Goal: Navigation & Orientation: Find specific page/section

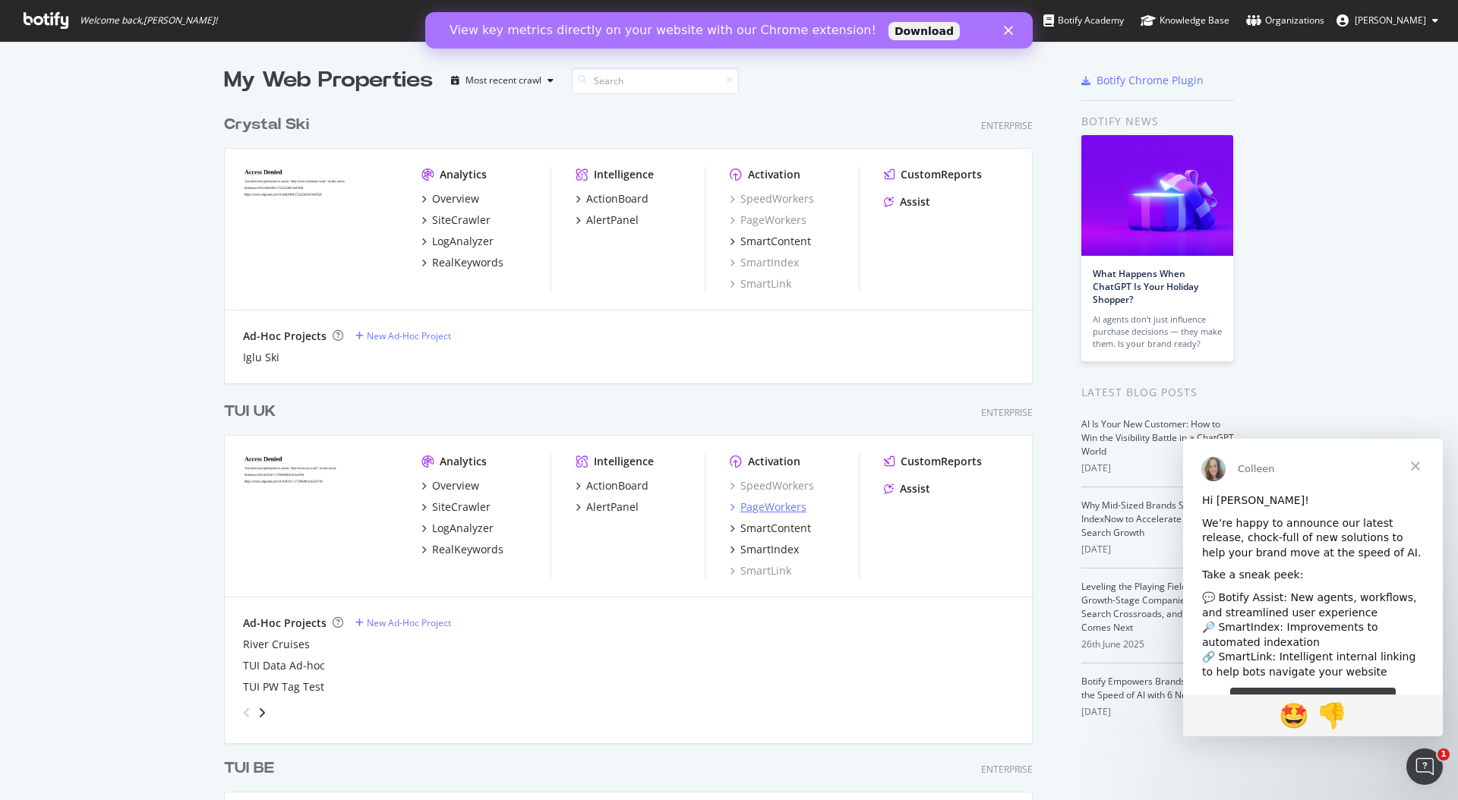
click at [781, 511] on div "PageWorkers" at bounding box center [773, 507] width 66 height 15
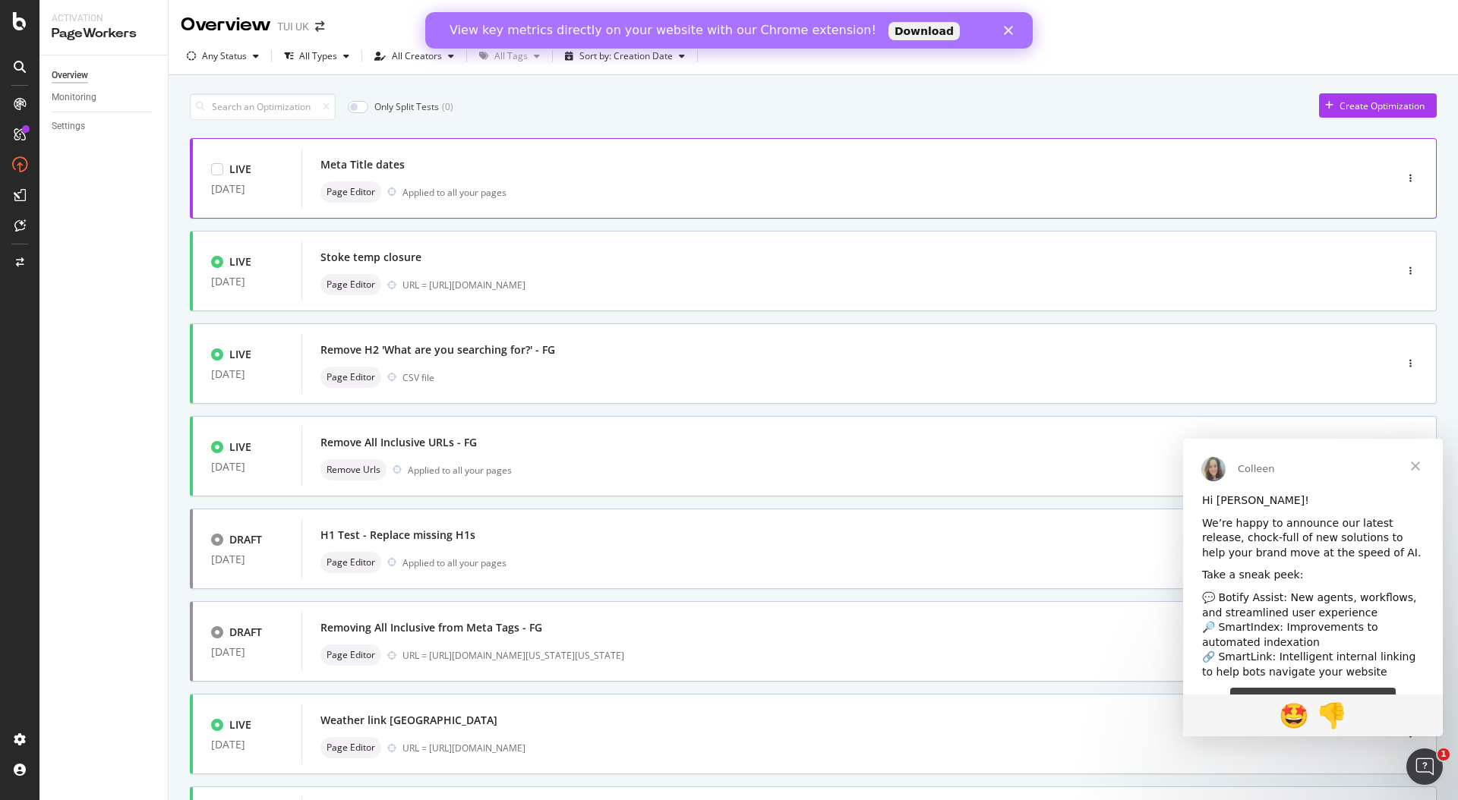
click at [899, 185] on div "Page Editor Applied to all your pages" at bounding box center [825, 191] width 1010 height 21
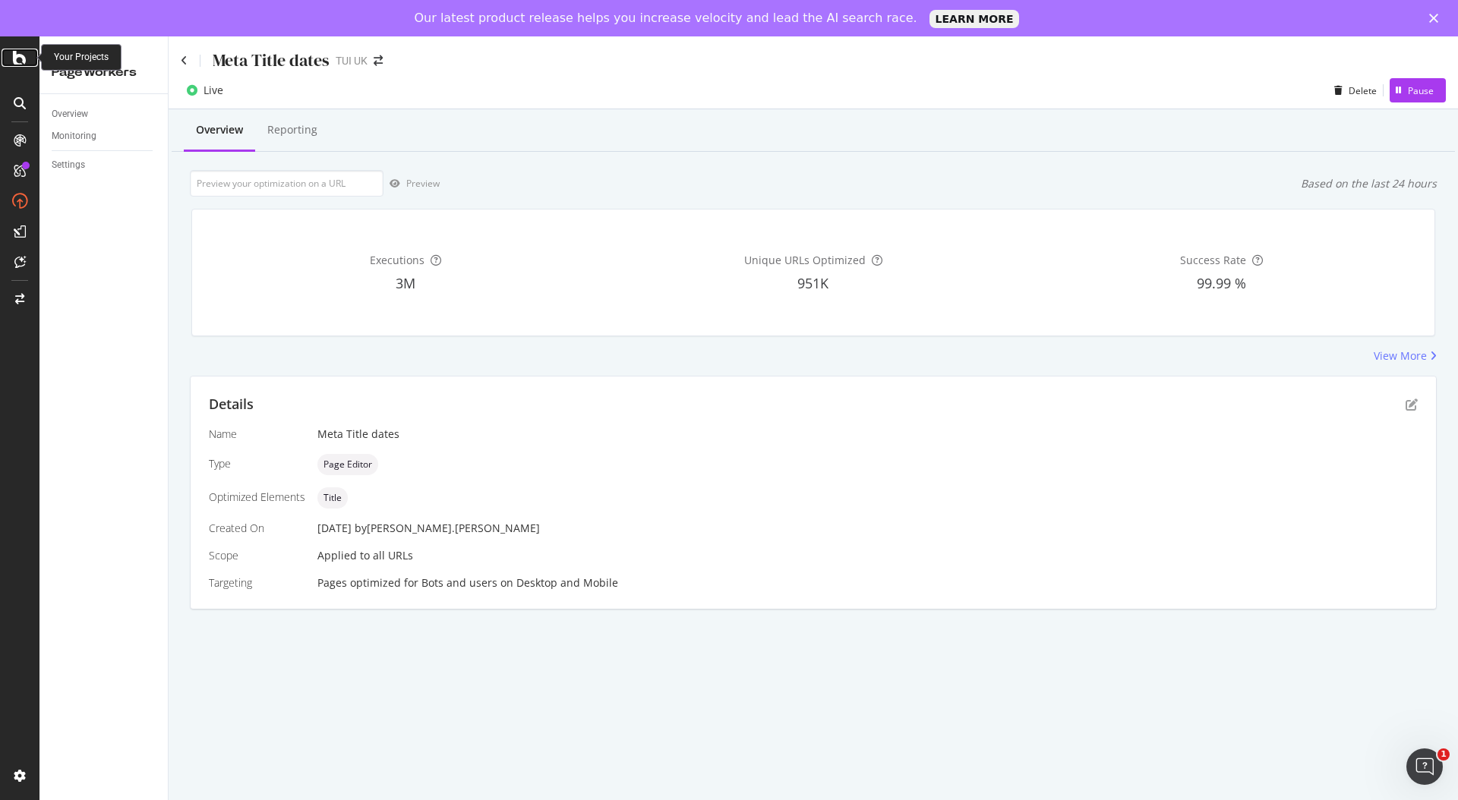
click at [21, 55] on icon at bounding box center [20, 58] width 14 height 18
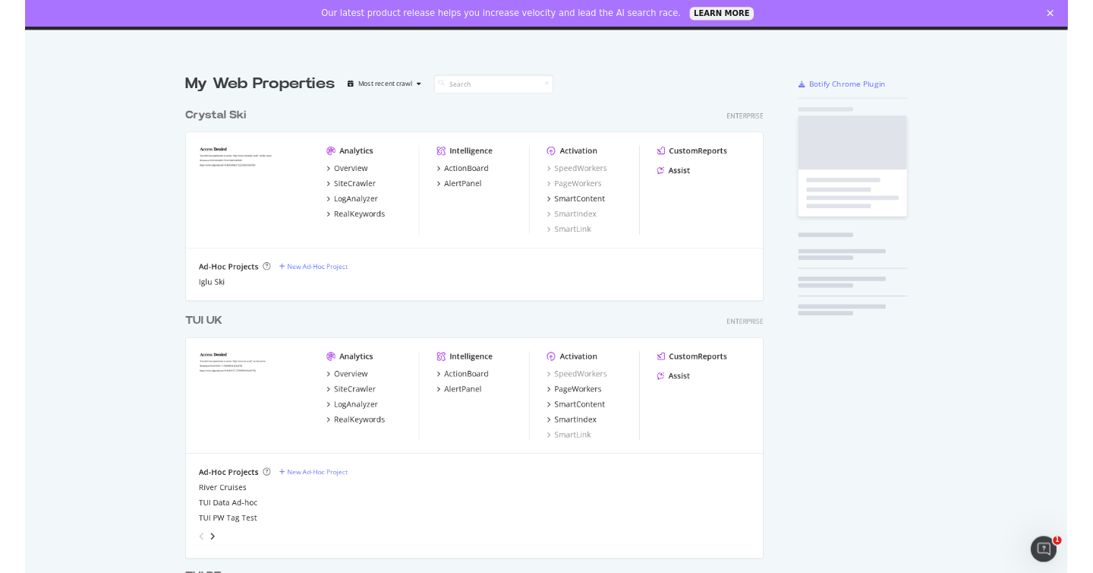
scroll to position [800, 1458]
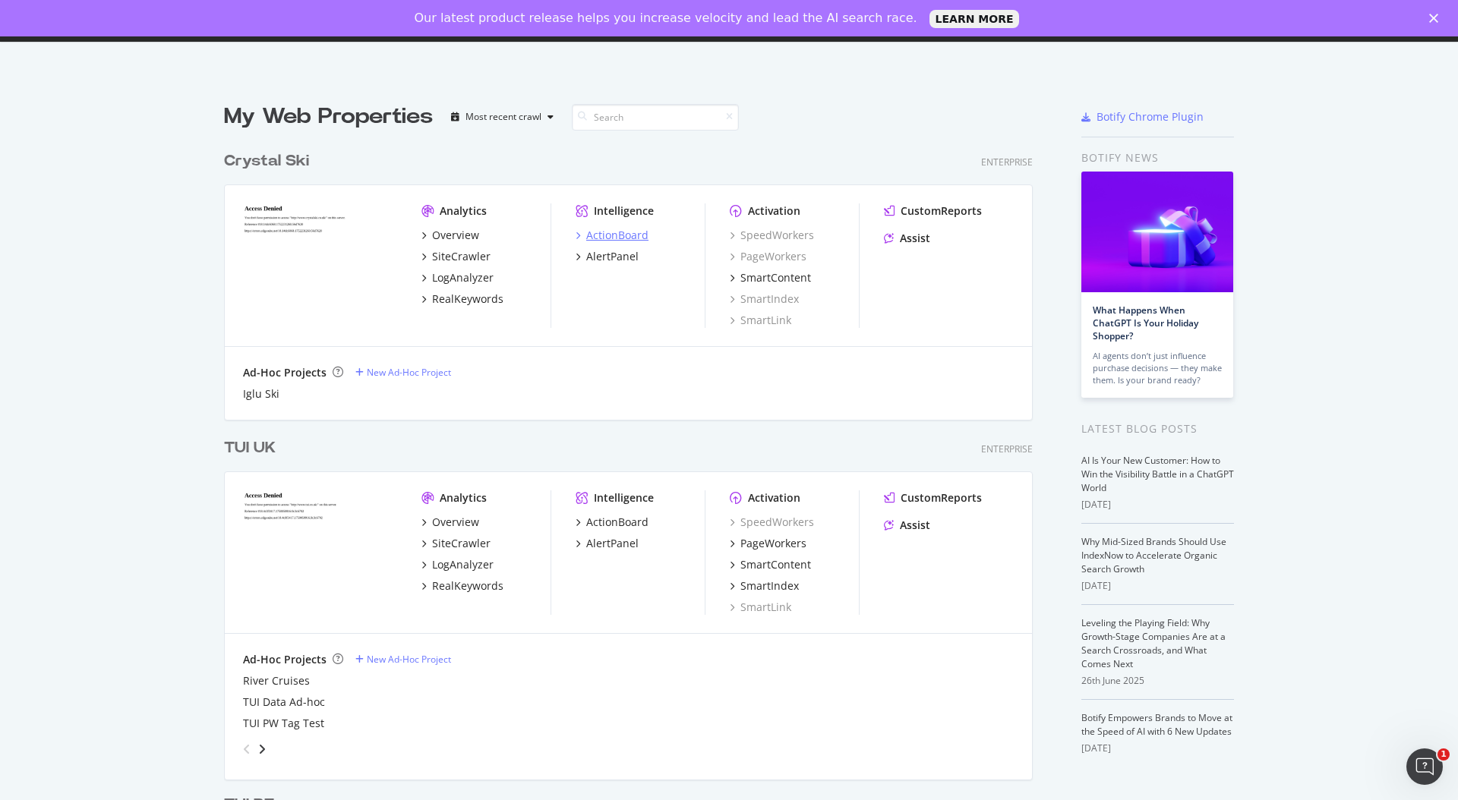
click at [611, 233] on div "ActionBoard" at bounding box center [617, 235] width 62 height 15
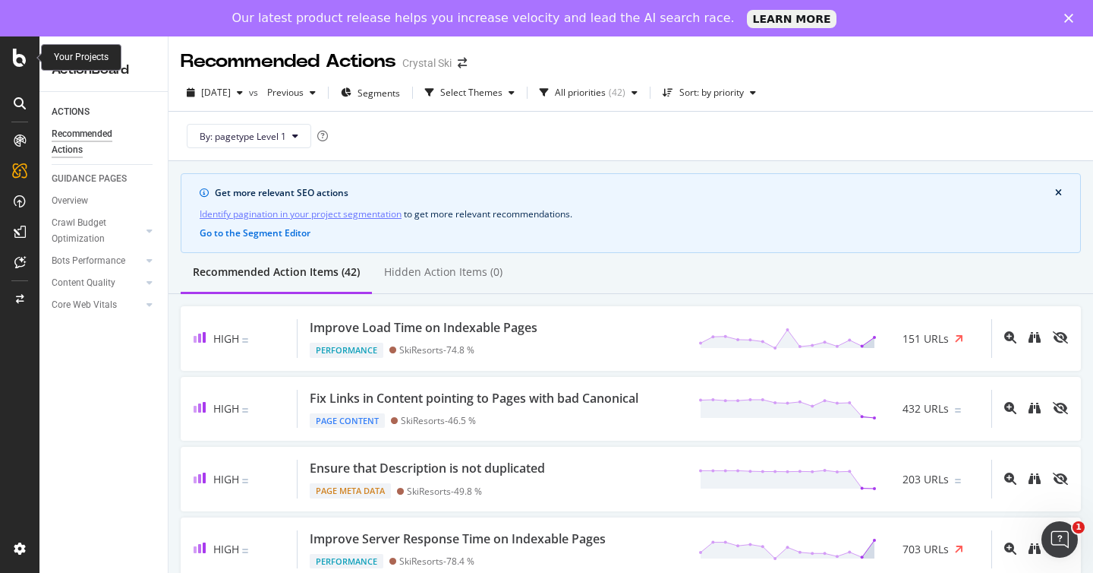
click at [20, 58] on icon at bounding box center [20, 58] width 14 height 18
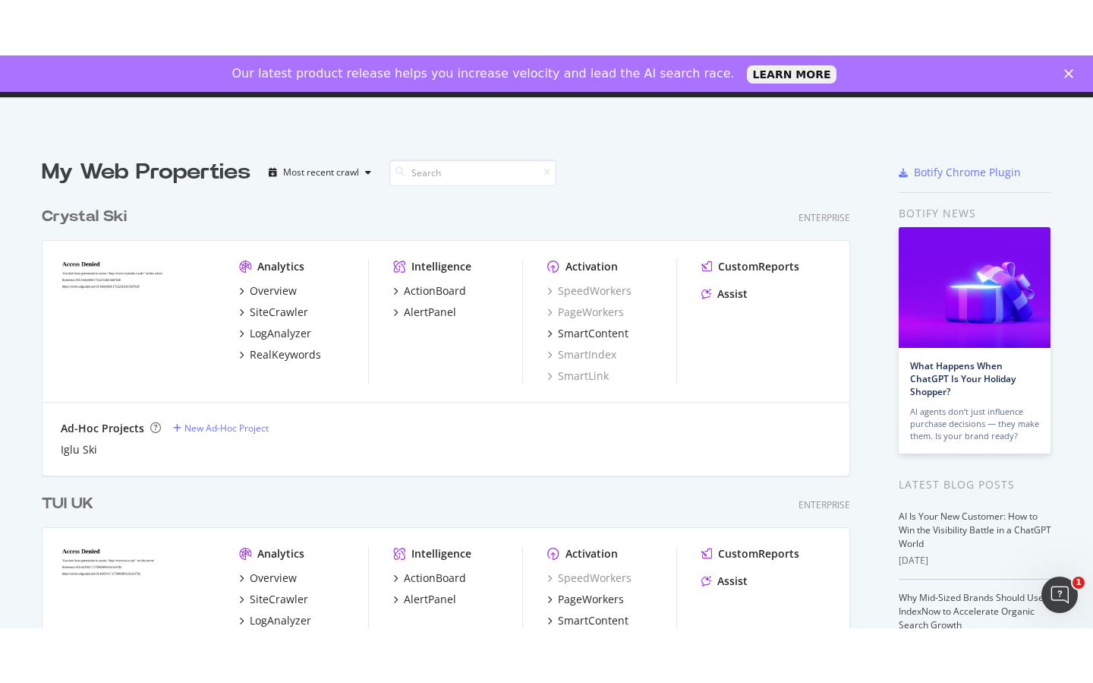
scroll to position [478, 0]
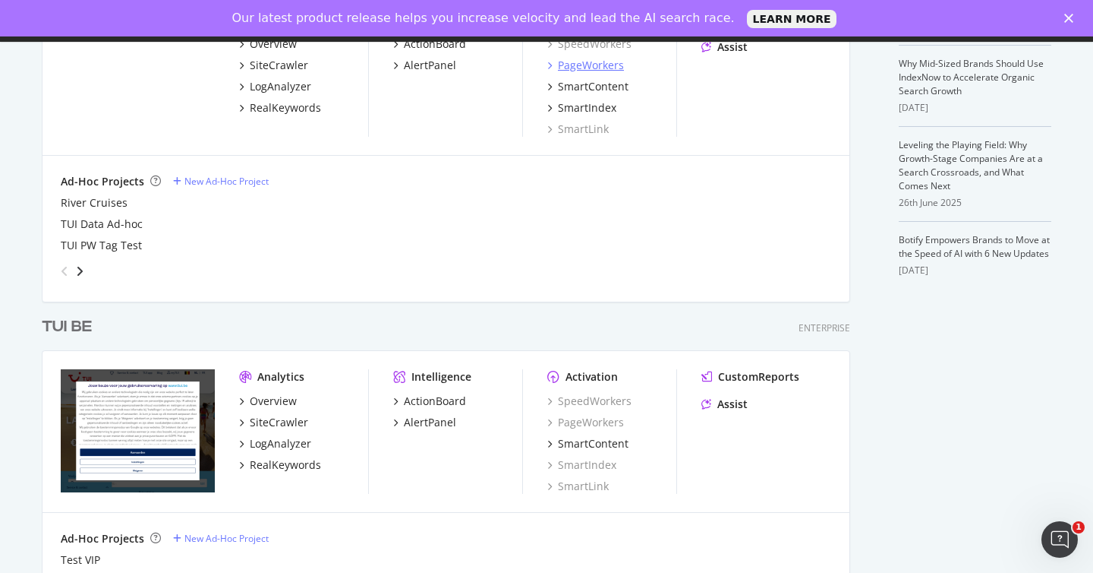
click at [599, 68] on div "PageWorkers" at bounding box center [591, 65] width 66 height 15
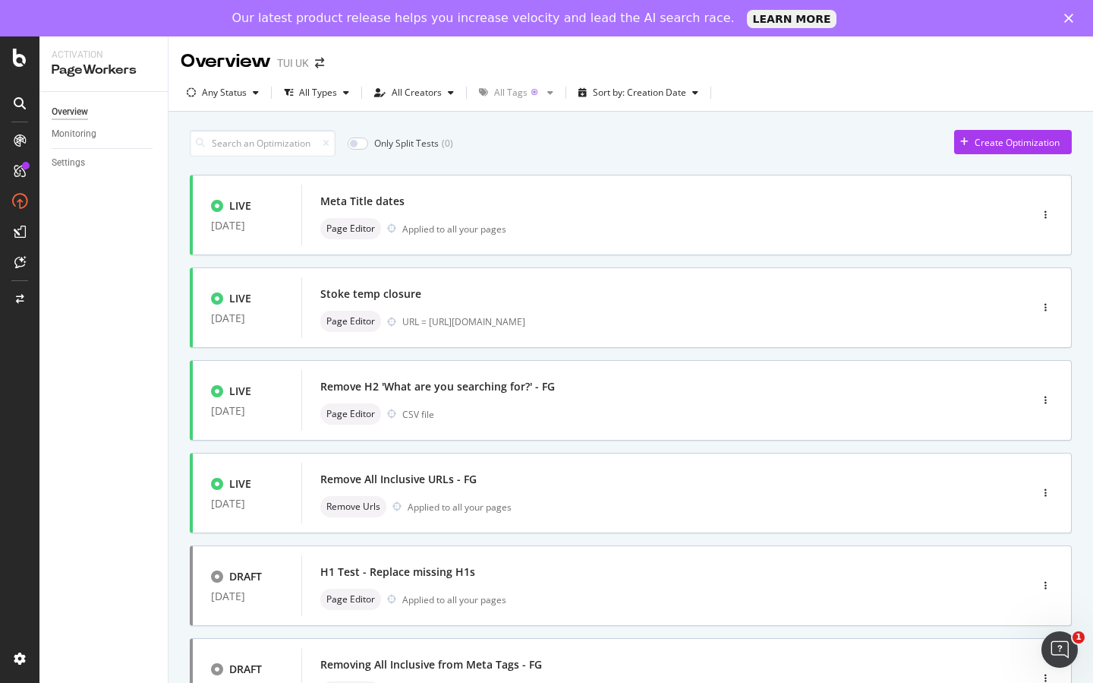
click at [1069, 20] on icon "Fermer" at bounding box center [1069, 18] width 9 height 9
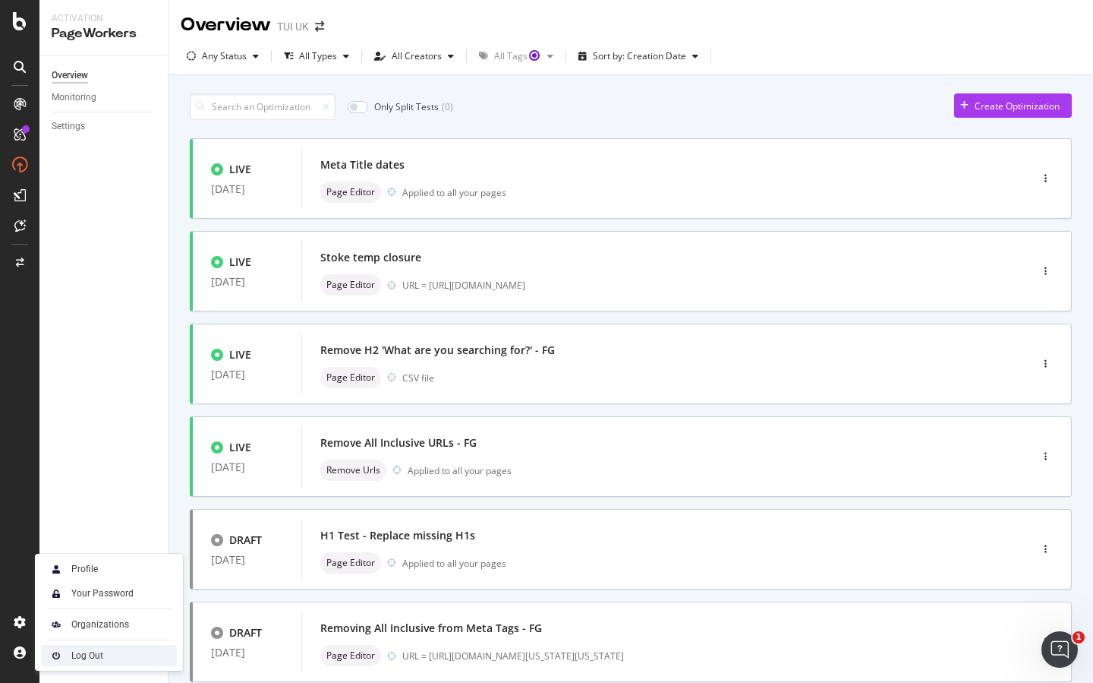
click at [118, 656] on div "Log Out" at bounding box center [109, 655] width 136 height 21
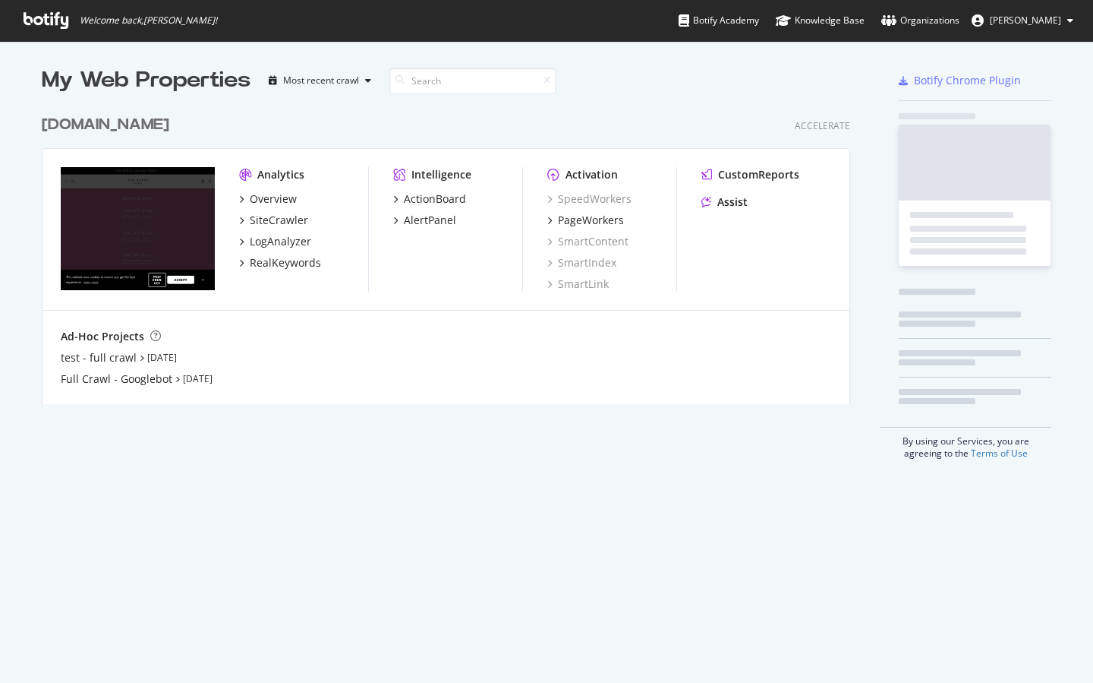
scroll to position [308, 821]
